Goal: Find specific page/section: Find specific page/section

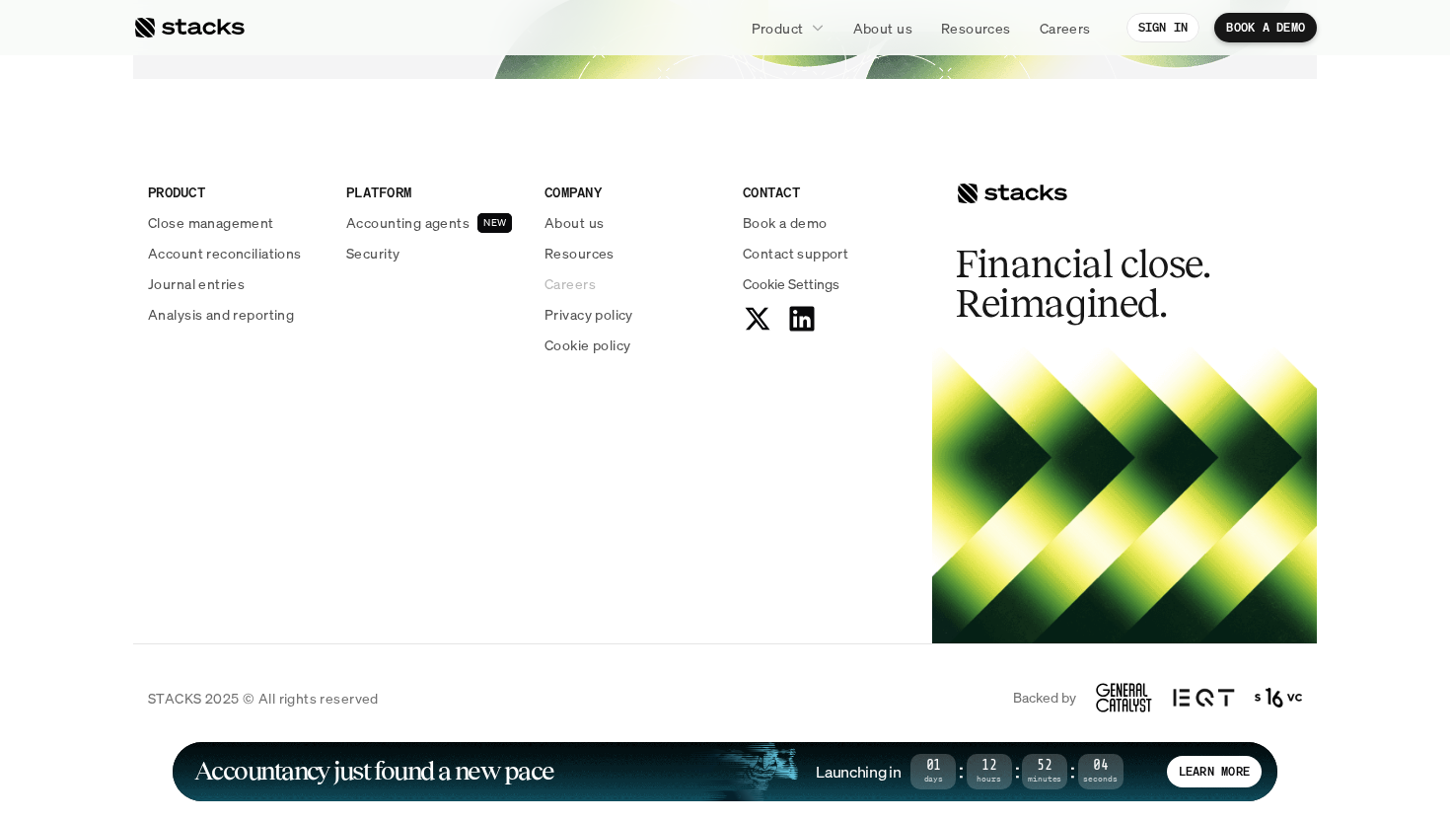
click at [552, 281] on p "Careers" at bounding box center [570, 283] width 51 height 21
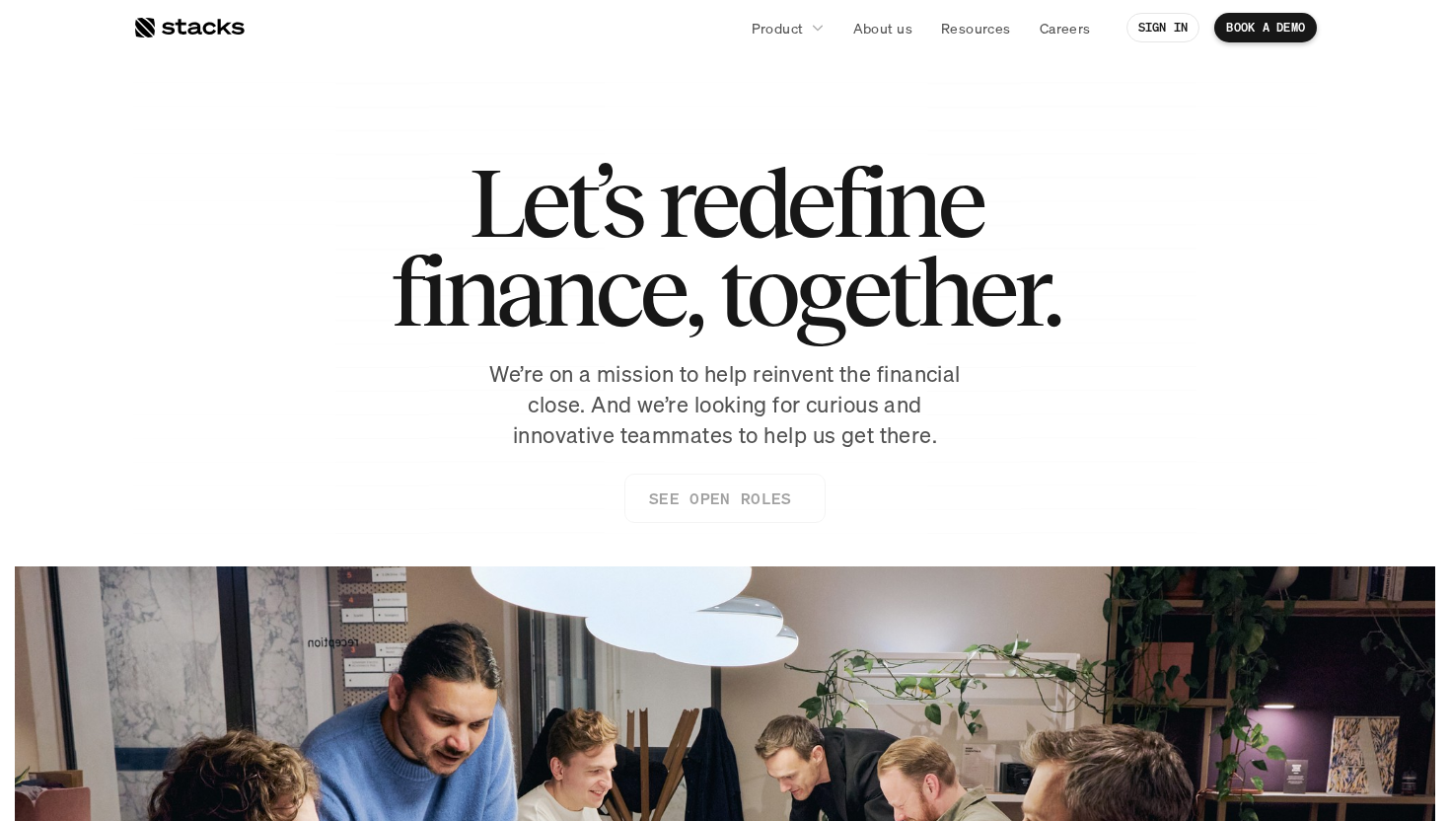
click at [662, 495] on p "SEE OPEN ROLES" at bounding box center [720, 498] width 142 height 29
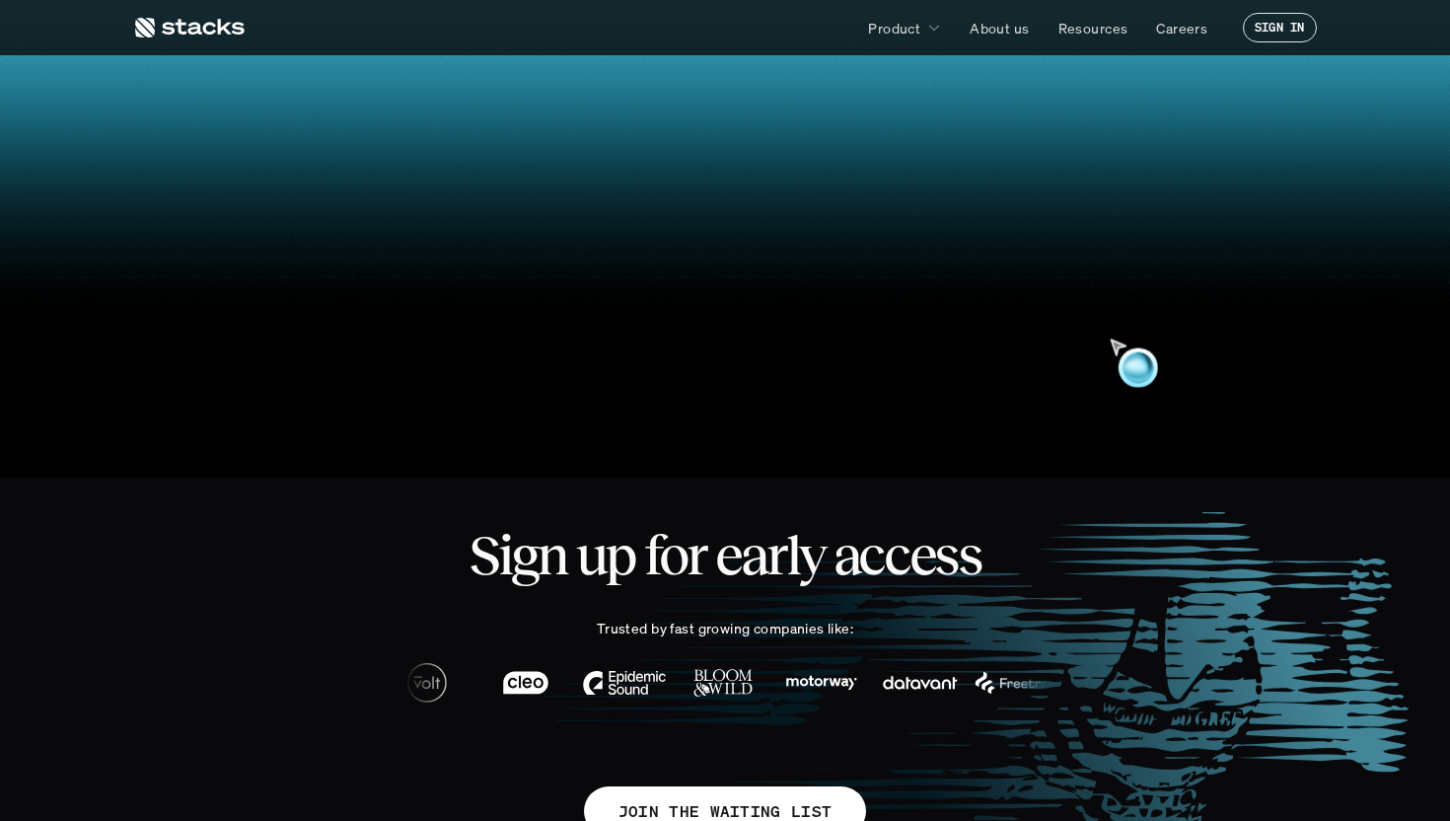
scroll to position [769, 0]
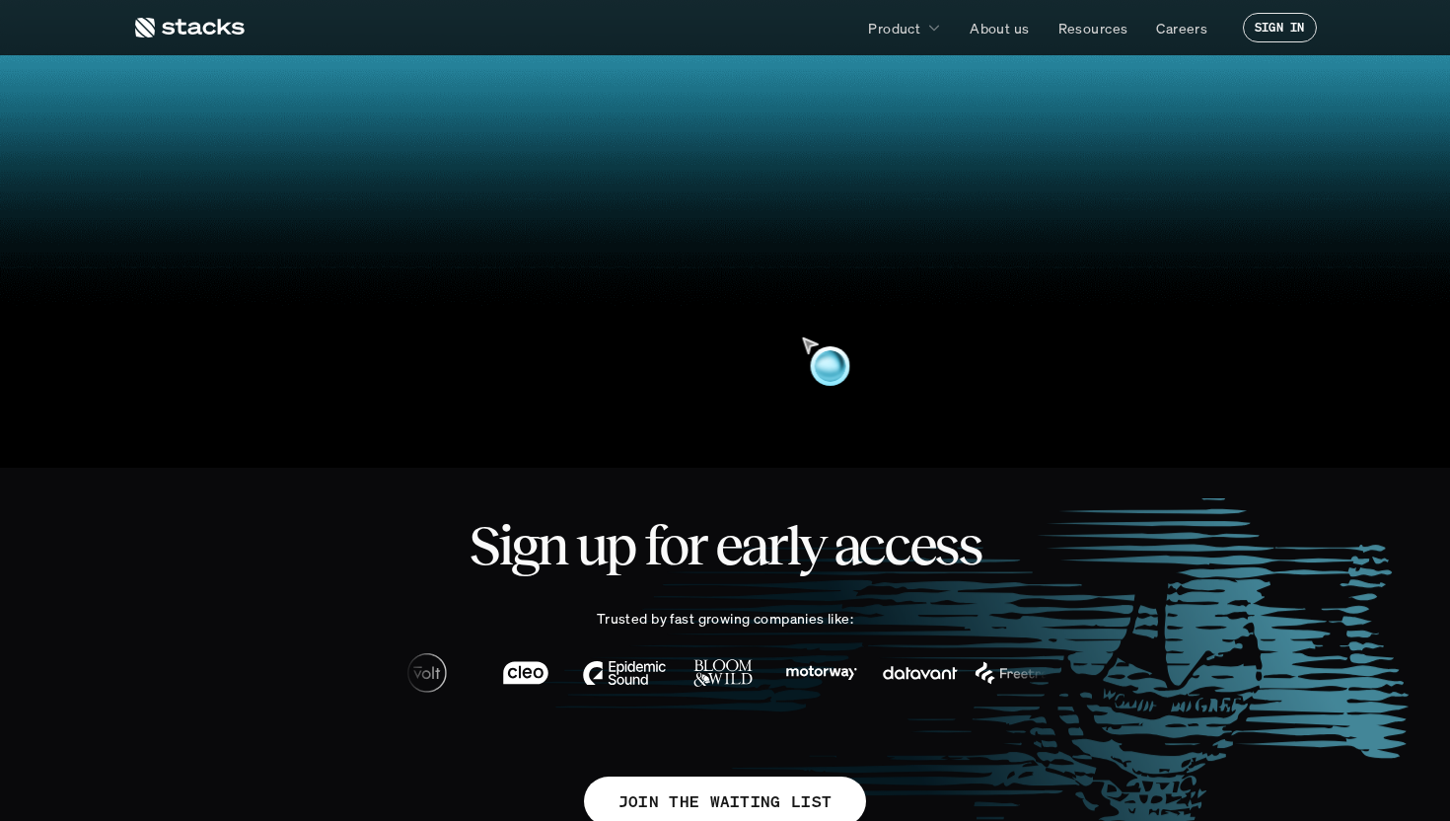
click at [712, 305] on video at bounding box center [725, 103] width 1419 height 604
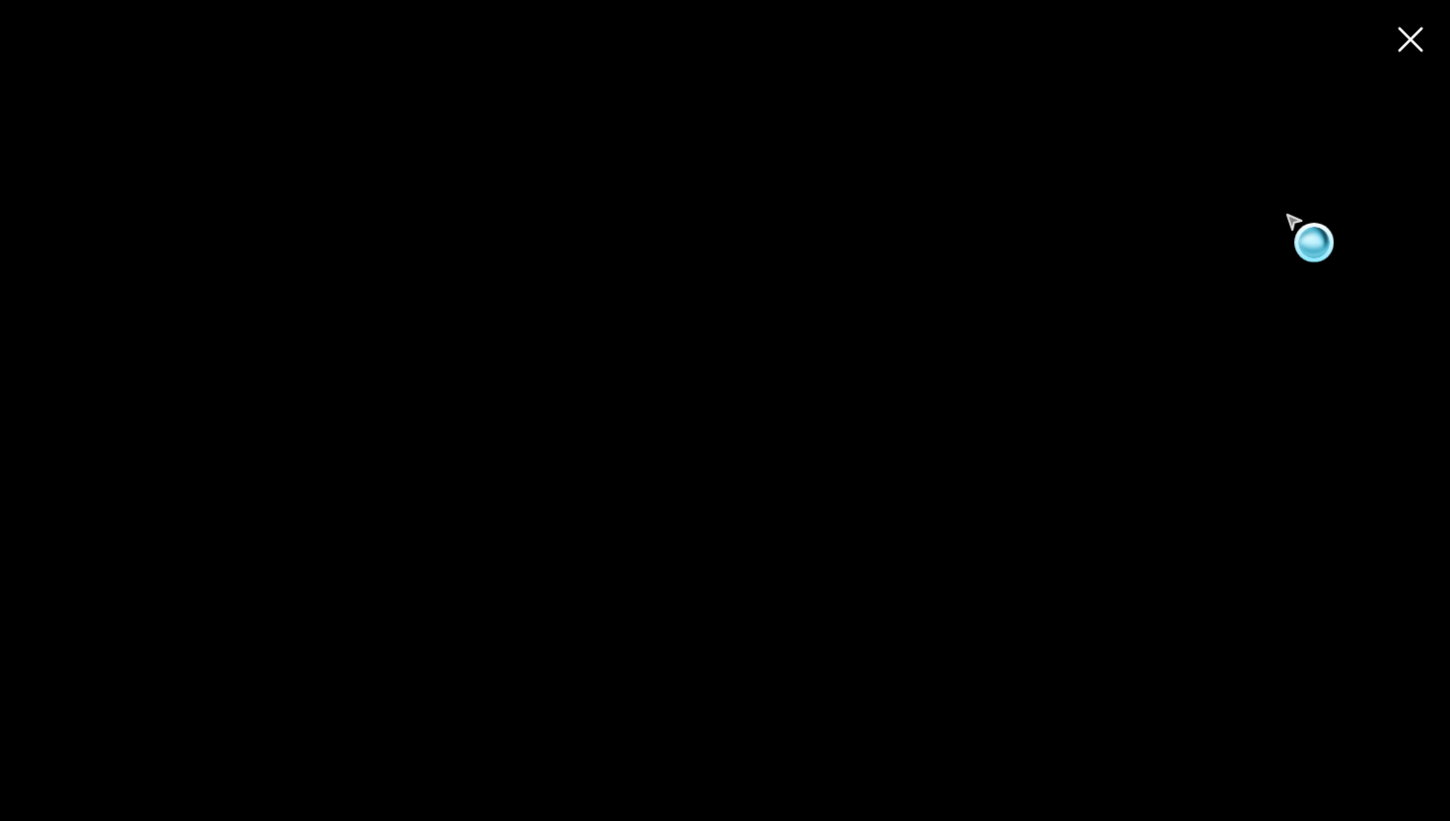
click at [1417, 41] on use at bounding box center [1411, 40] width 28 height 28
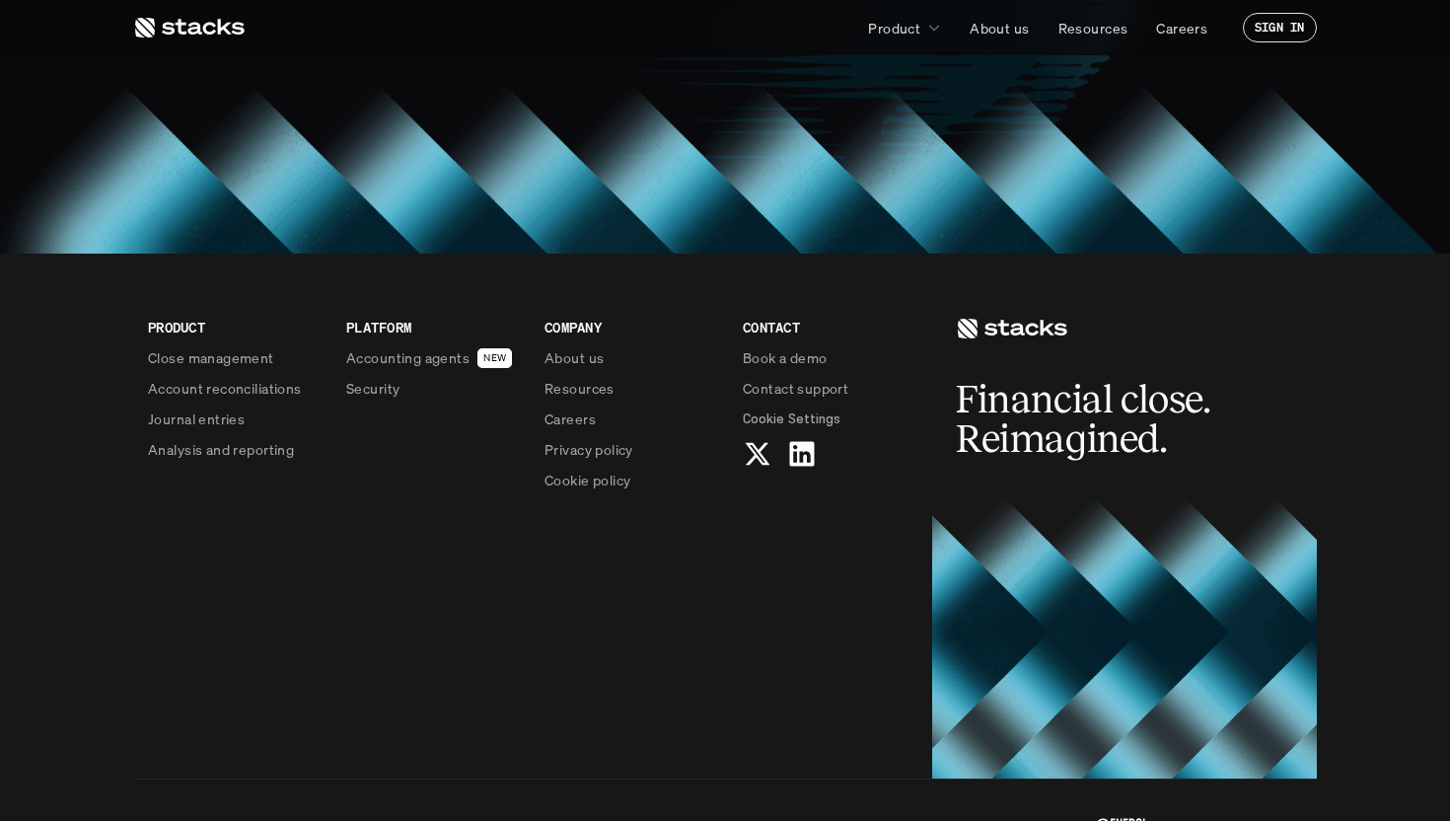
scroll to position [1691, 0]
